Goal: Information Seeking & Learning: Learn about a topic

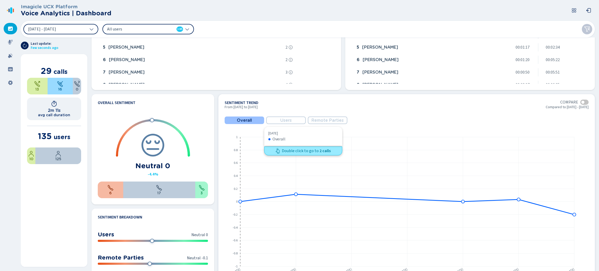
scroll to position [234, 0]
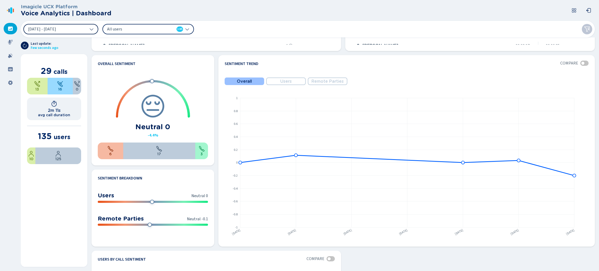
click at [89, 31] on button "[DATE] - [DATE]" at bounding box center [60, 29] width 75 height 10
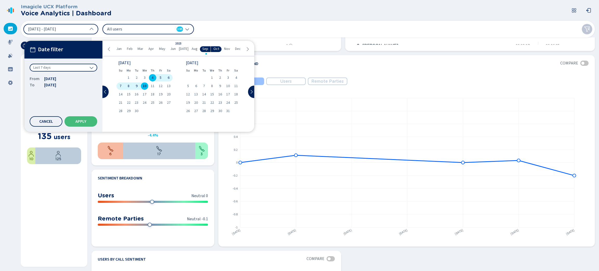
click at [87, 67] on div "Last 7 days" at bounding box center [64, 68] width 68 height 8
click at [61, 104] on div "Last year" at bounding box center [63, 107] width 62 height 7
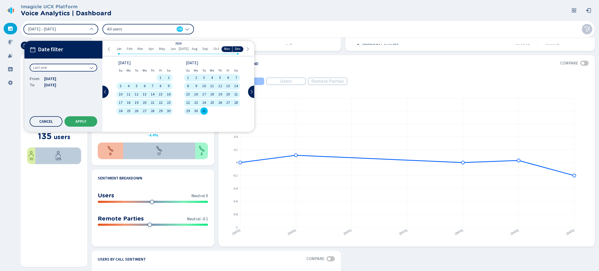
click at [80, 120] on span "Apply" at bounding box center [80, 121] width 11 height 4
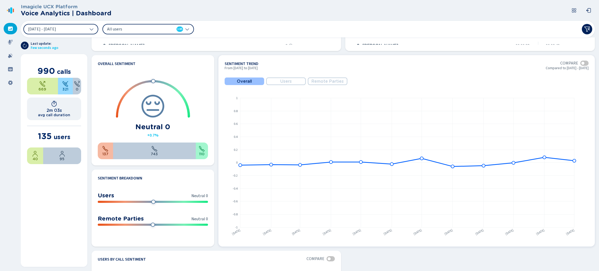
click at [286, 82] on span "Users" at bounding box center [285, 81] width 11 height 5
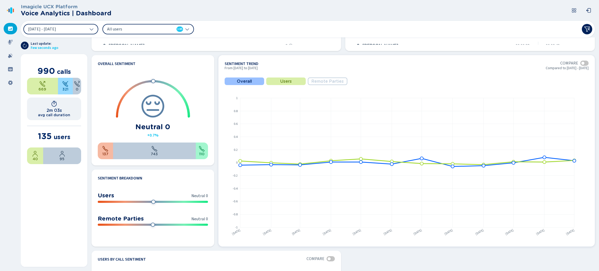
click at [320, 79] on span "Remote Parties" at bounding box center [327, 81] width 32 height 5
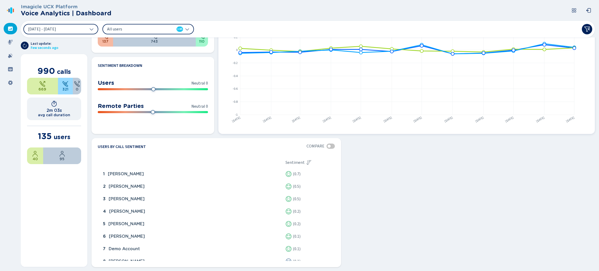
scroll to position [268, 0]
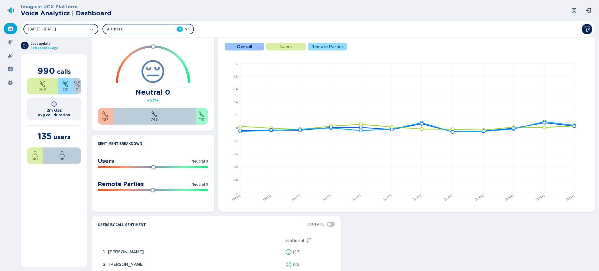
click at [187, 24] on div "All users 135" at bounding box center [147, 29] width 91 height 10
click at [11, 40] on icon at bounding box center [10, 42] width 5 height 5
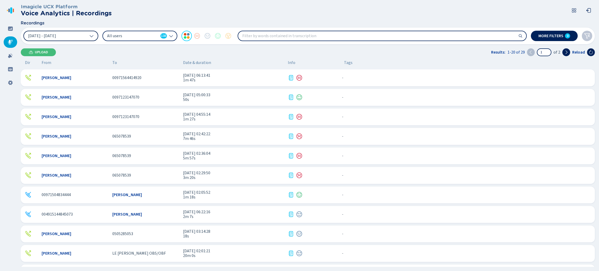
click at [91, 35] on icon at bounding box center [91, 36] width 4 height 4
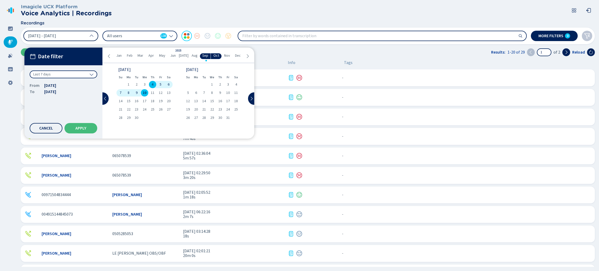
click at [91, 73] on icon at bounding box center [91, 74] width 4 height 4
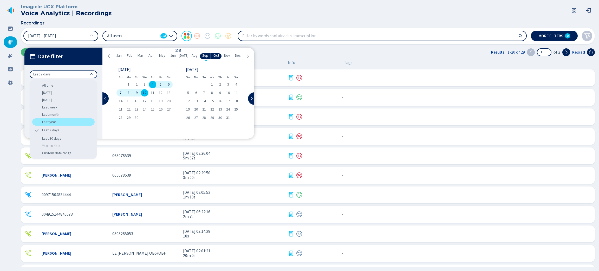
click at [59, 120] on div "Last year" at bounding box center [63, 121] width 62 height 7
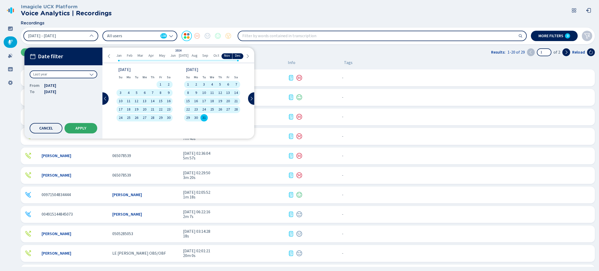
click at [88, 125] on button "Apply" at bounding box center [80, 128] width 33 height 10
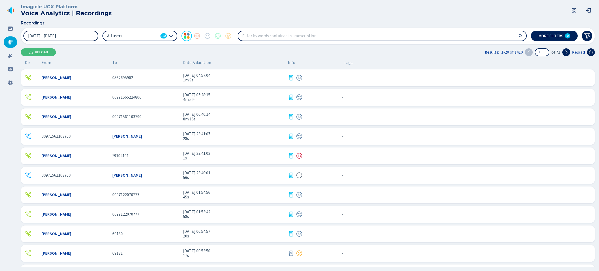
click at [293, 37] on input "search" at bounding box center [382, 35] width 288 height 9
type input "Credit Card"
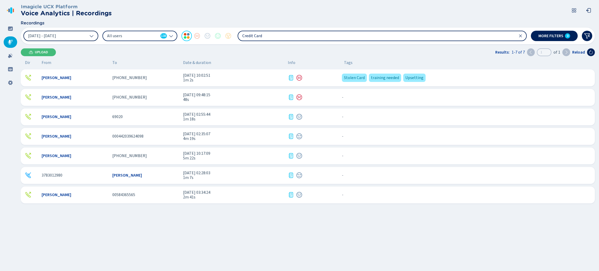
click at [259, 77] on div "[DATE] 10:02:51 1m 2s" at bounding box center [233, 78] width 101 height 10
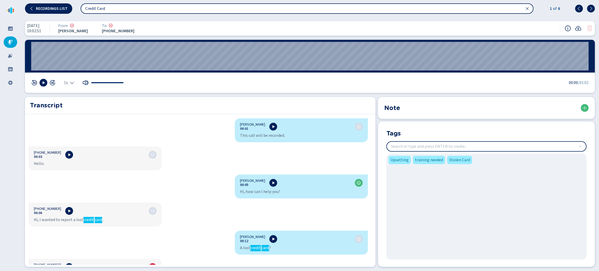
click at [449, 145] on input "insert" at bounding box center [486, 146] width 199 height 9
click at [445, 94] on div "[DATE] 10:02:51 From [PERSON_NAME] To [PHONE_NUMBER]:49 1x 00:00 /01:02 Transcr…" at bounding box center [310, 144] width 578 height 254
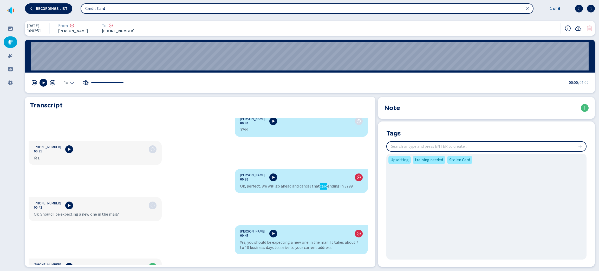
scroll to position [273, 0]
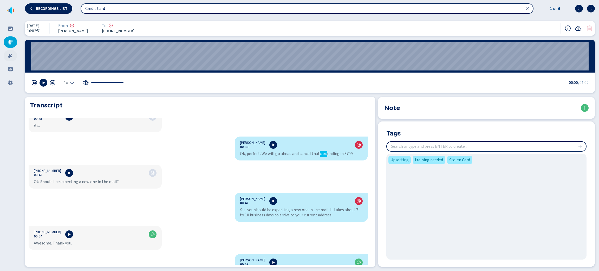
click at [7, 58] on div at bounding box center [11, 55] width 14 height 11
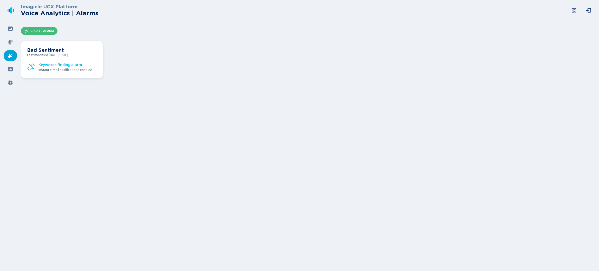
click at [83, 54] on span "Last modified [DATE][DATE]" at bounding box center [62, 55] width 70 height 4
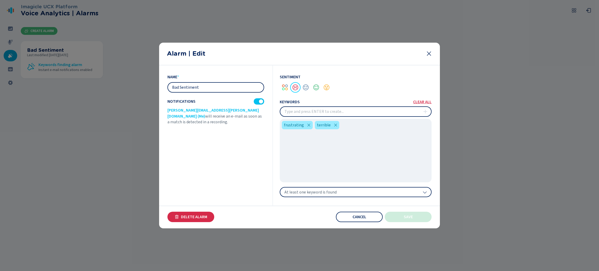
click at [311, 112] on input "insert" at bounding box center [355, 111] width 151 height 9
type input "upset"
click at [362, 190] on div "At least one keyword is found" at bounding box center [356, 192] width 152 height 10
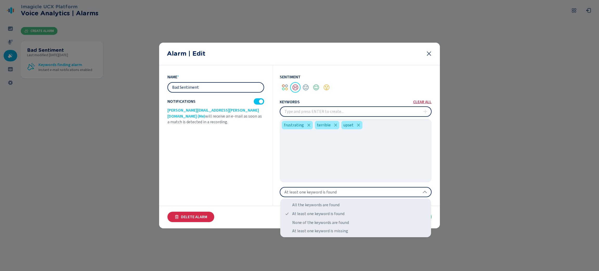
click at [196, 160] on div "name * Bad Sentiment Notifications [PERSON_NAME][EMAIL_ADDRESS][PERSON_NAME][DO…" at bounding box center [220, 135] width 106 height 140
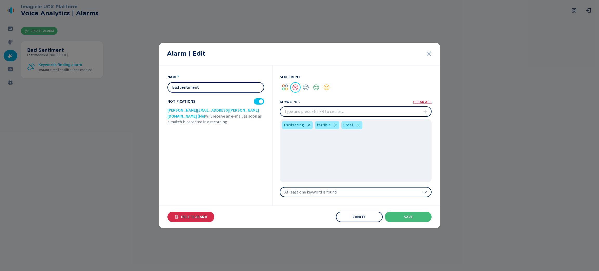
click at [311, 189] on span "At least one keyword is found" at bounding box center [310, 191] width 52 height 5
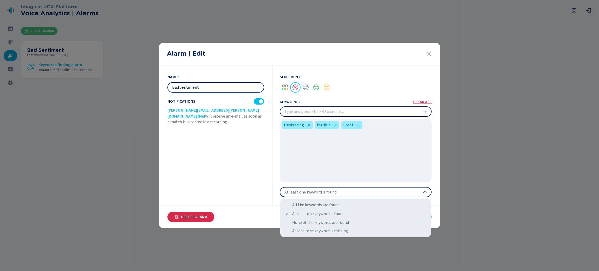
click at [63, 135] on div at bounding box center [299, 135] width 599 height 271
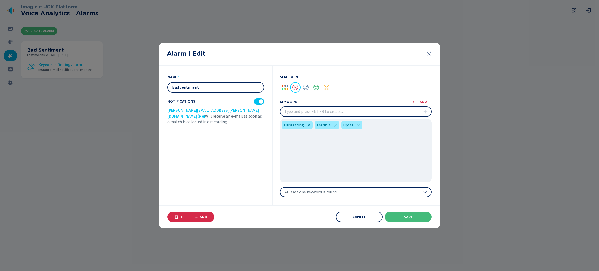
click at [367, 217] on button "Cancel" at bounding box center [359, 217] width 47 height 10
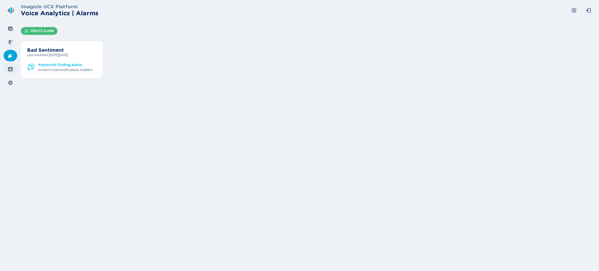
click at [14, 68] on div at bounding box center [11, 68] width 14 height 11
